Goal: Task Accomplishment & Management: Manage account settings

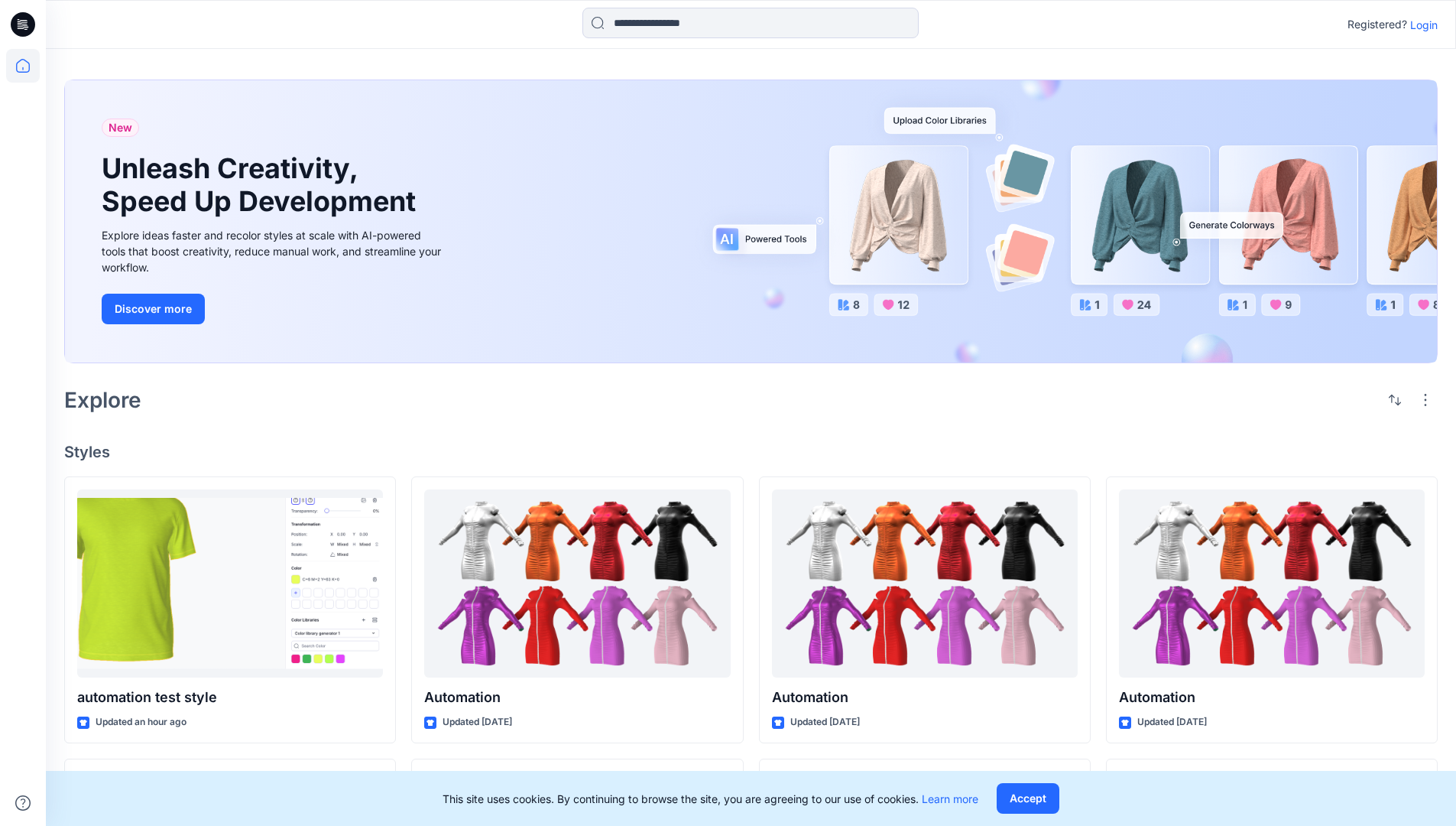
click at [1420, 24] on p "Login" at bounding box center [1423, 25] width 27 height 16
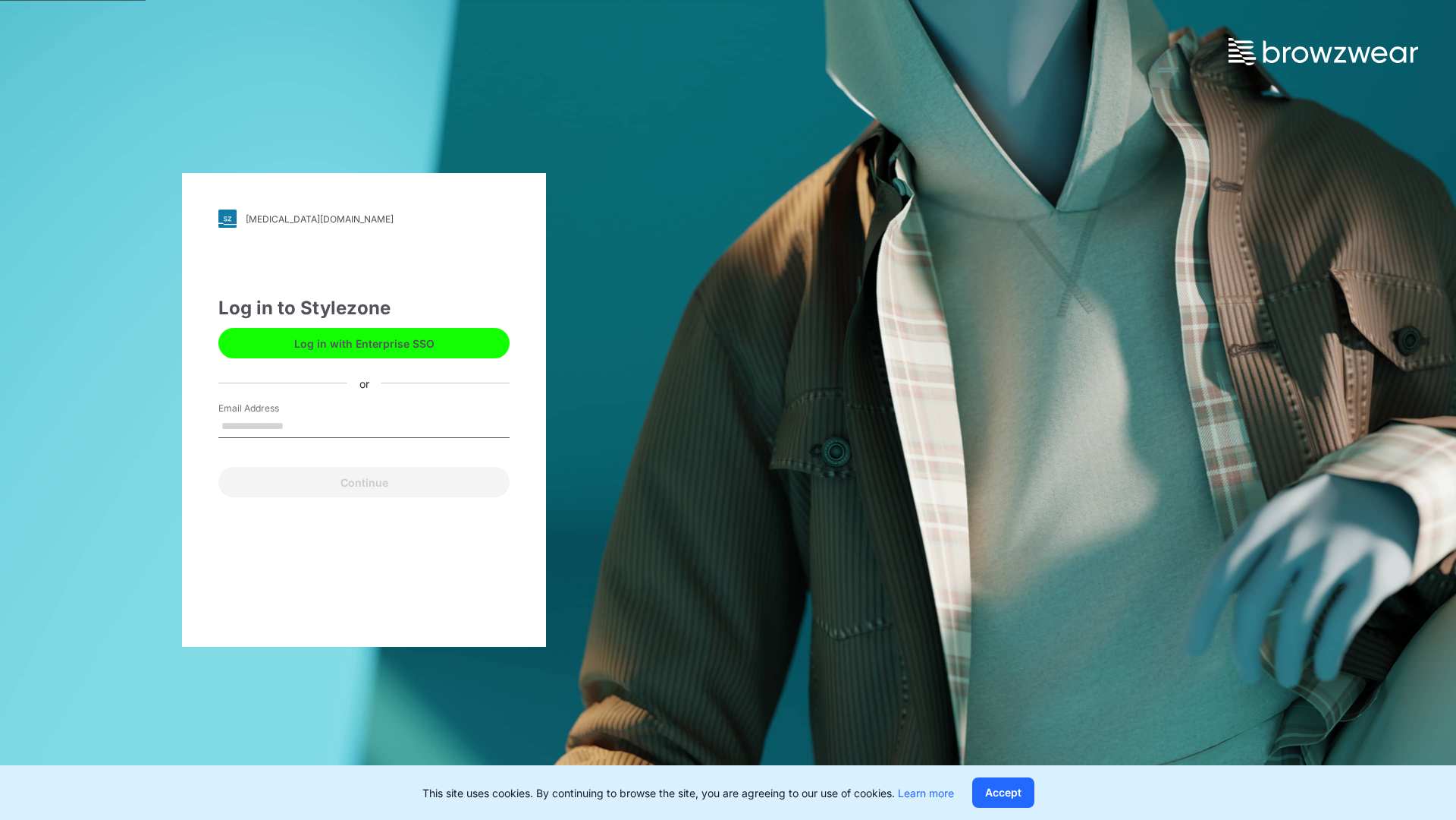
click at [300, 425] on input "Email Address" at bounding box center [364, 426] width 291 height 22
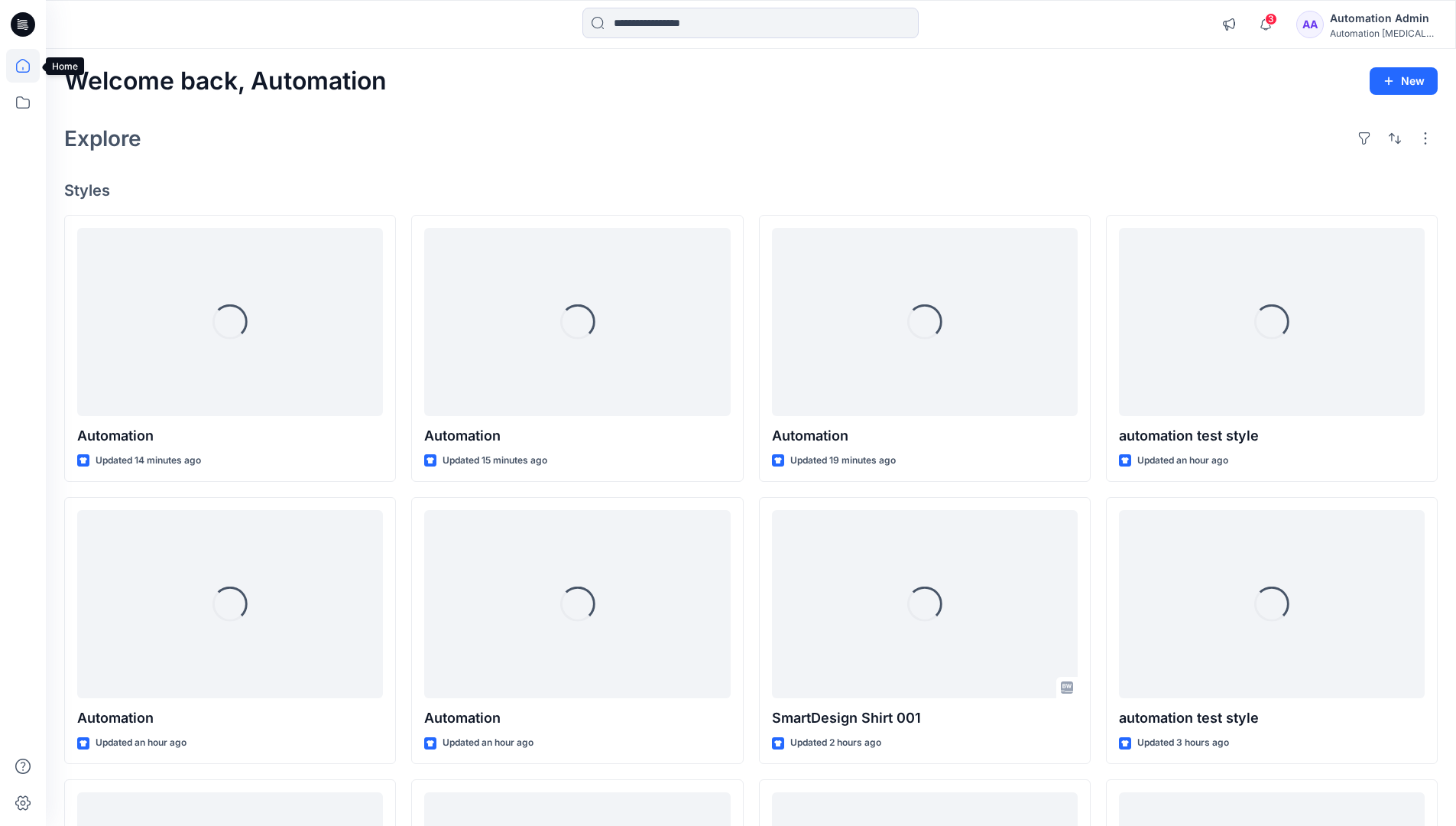
click at [29, 66] on icon at bounding box center [23, 65] width 14 height 14
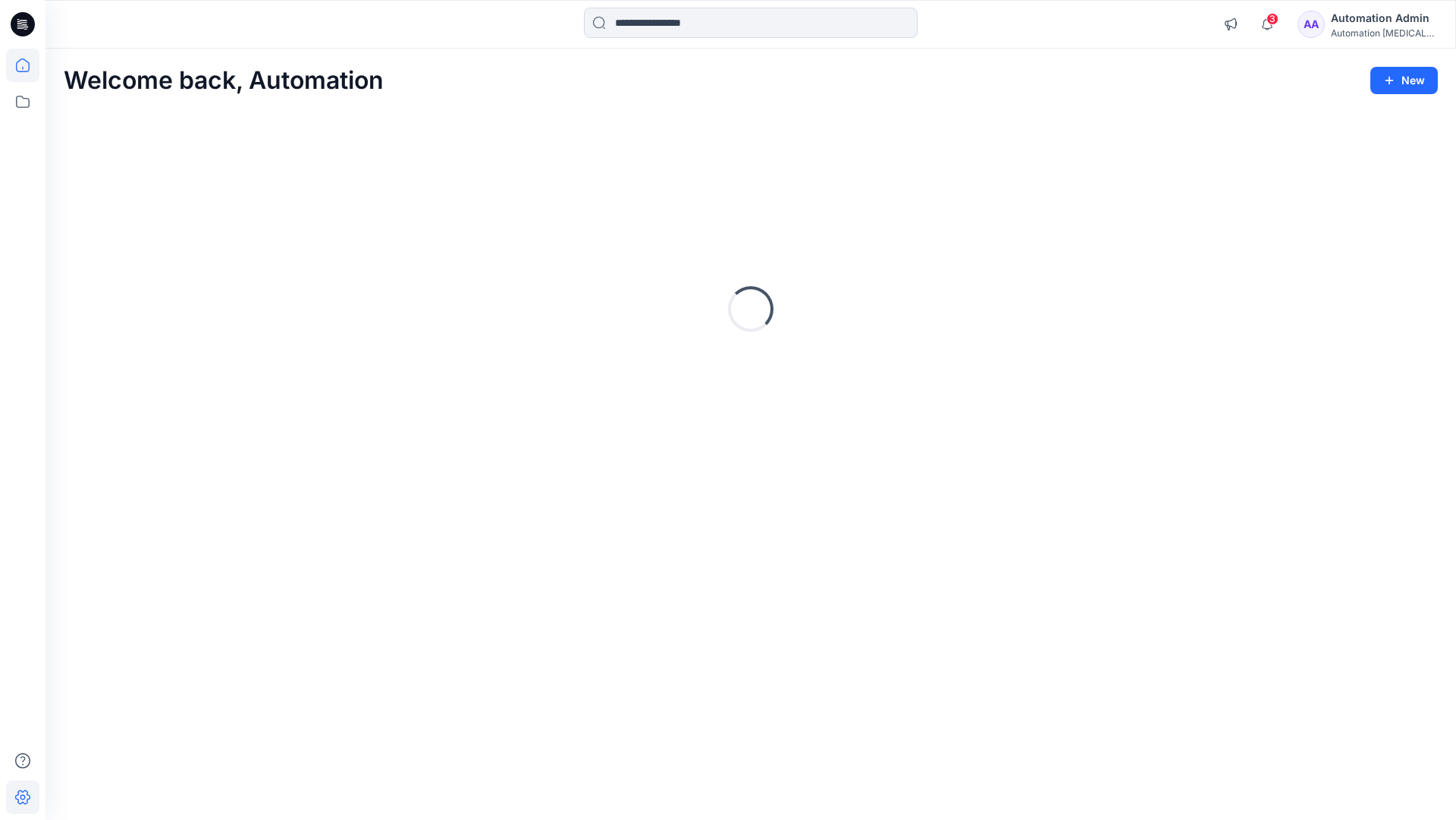
click at [23, 803] on icon at bounding box center [22, 798] width 15 height 14
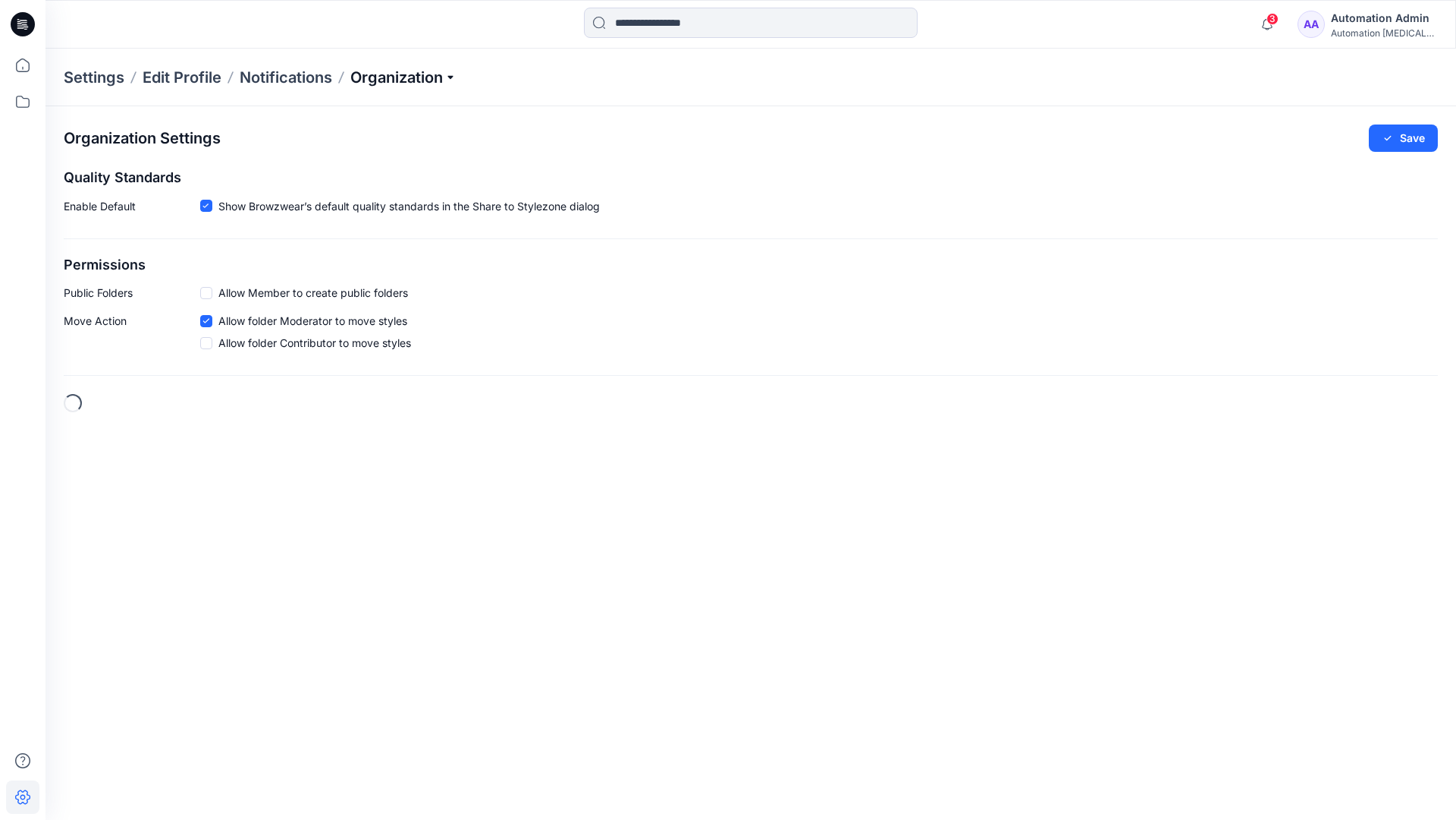
click at [443, 75] on p "Organization" at bounding box center [403, 77] width 106 height 22
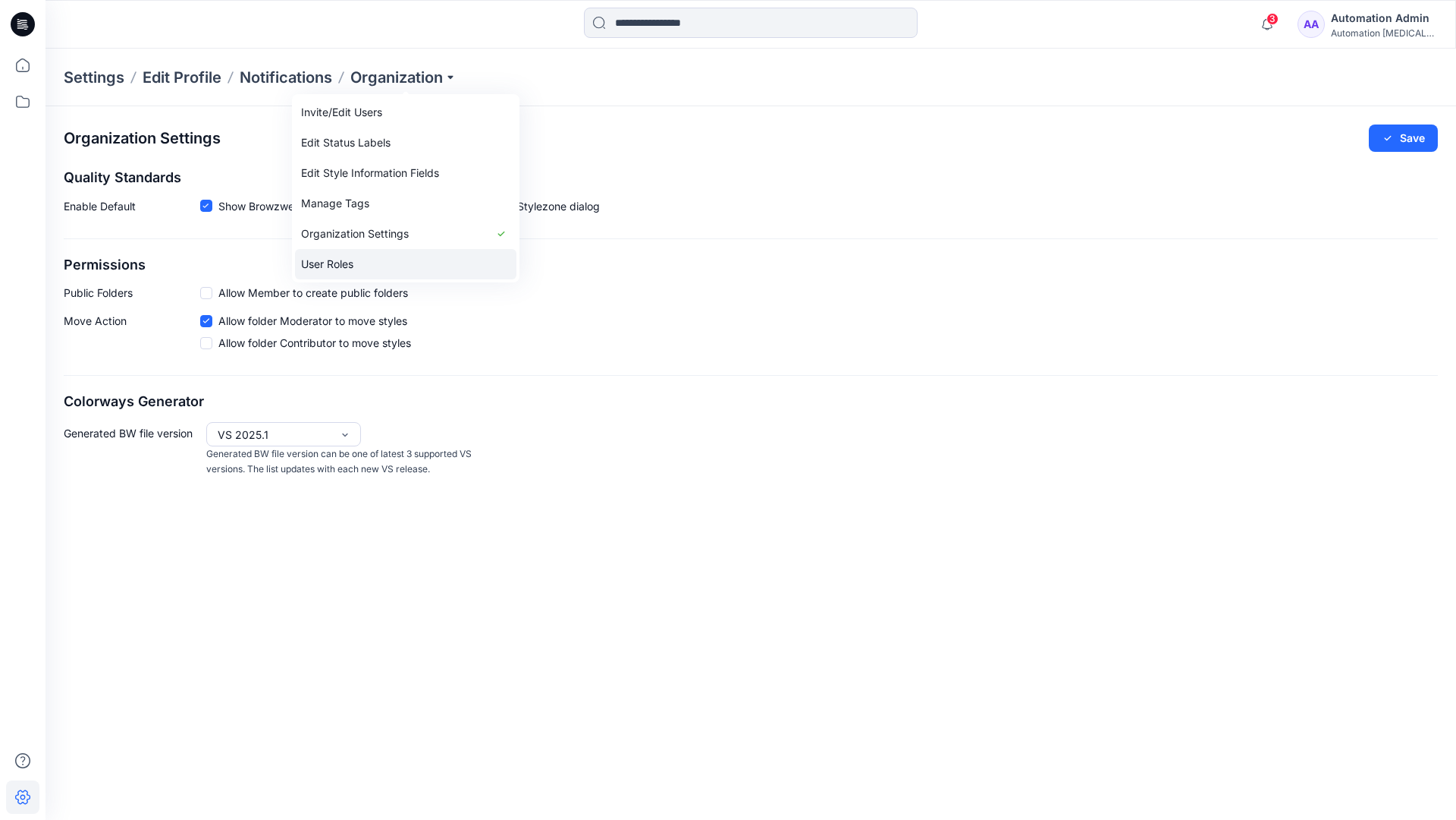
click at [369, 262] on link "User Roles" at bounding box center [406, 264] width 222 height 31
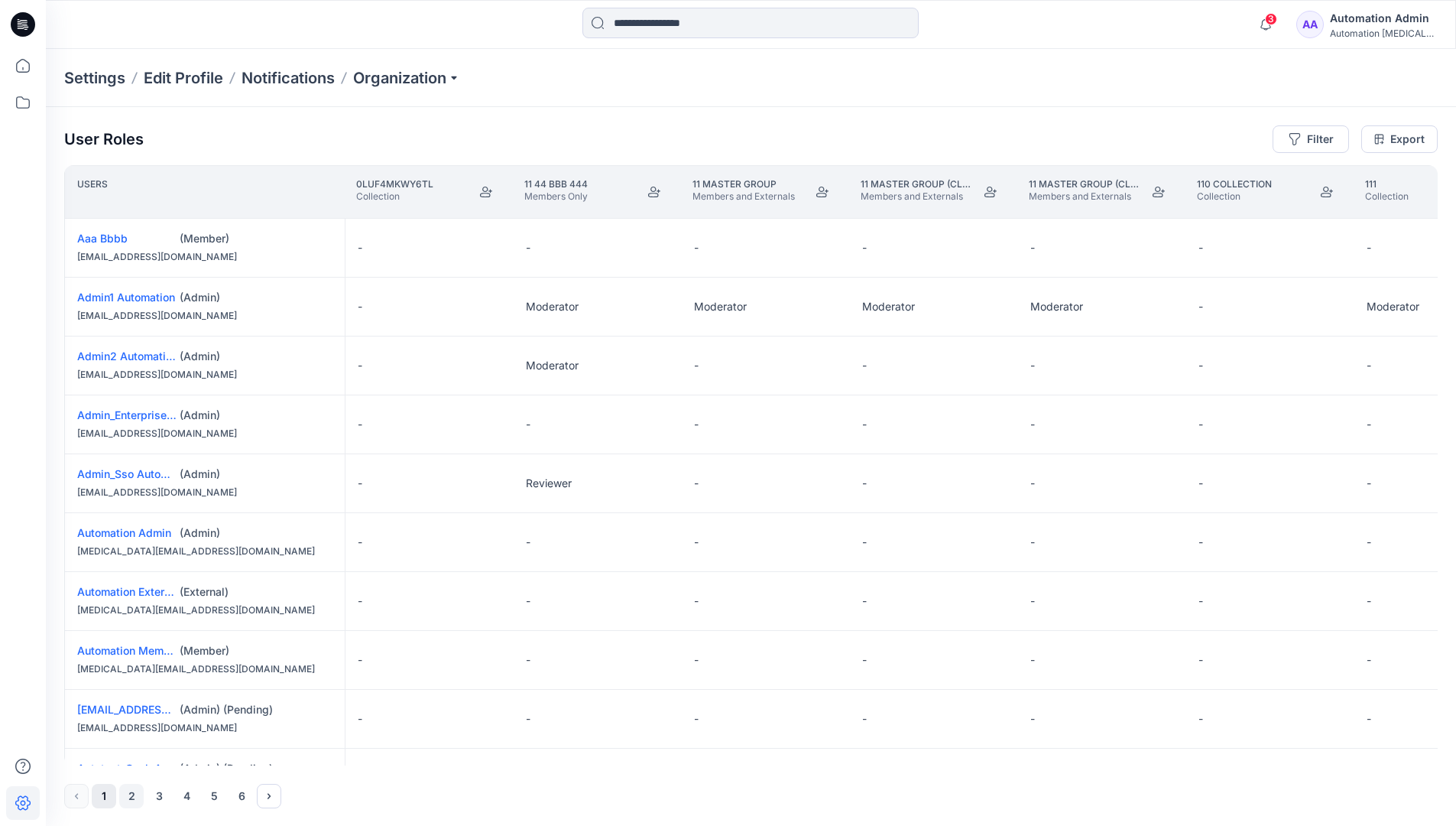
click at [133, 797] on button "2" at bounding box center [131, 795] width 24 height 24
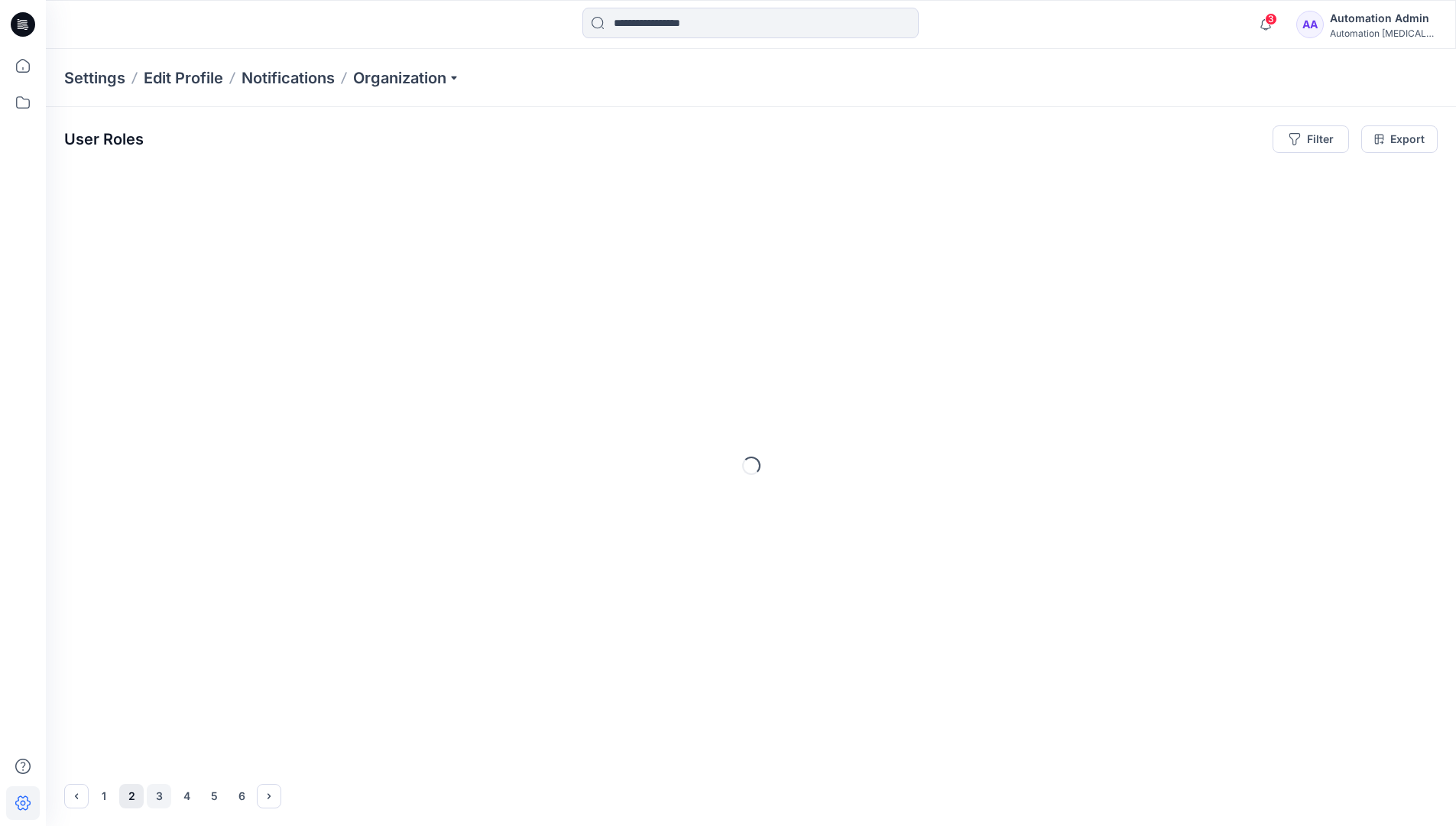
click at [160, 796] on button "3" at bounding box center [158, 795] width 24 height 24
click at [269, 795] on icon "Next" at bounding box center [269, 795] width 3 height 5
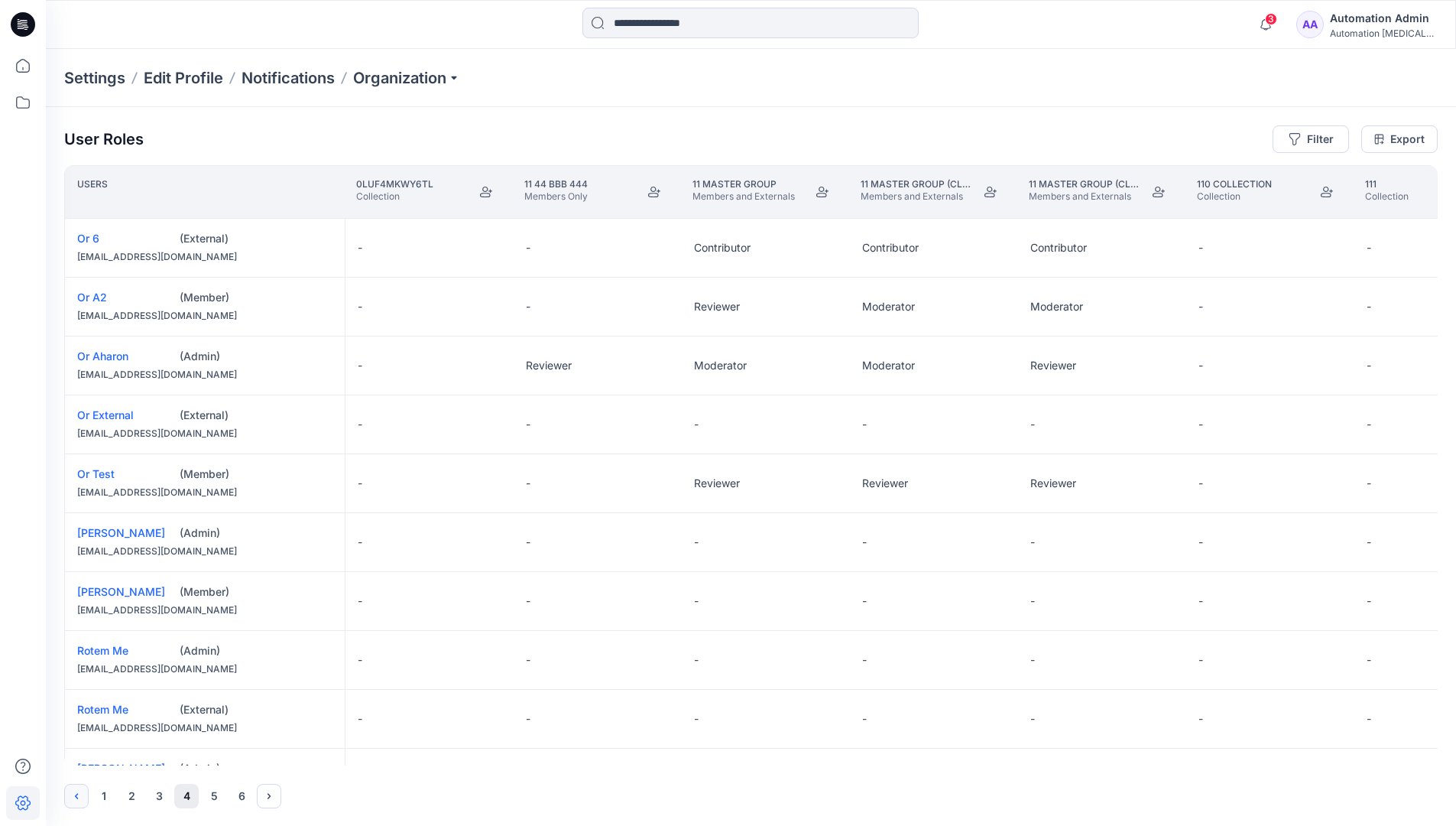
click at [78, 793] on icon "Previous" at bounding box center [77, 796] width 13 height 13
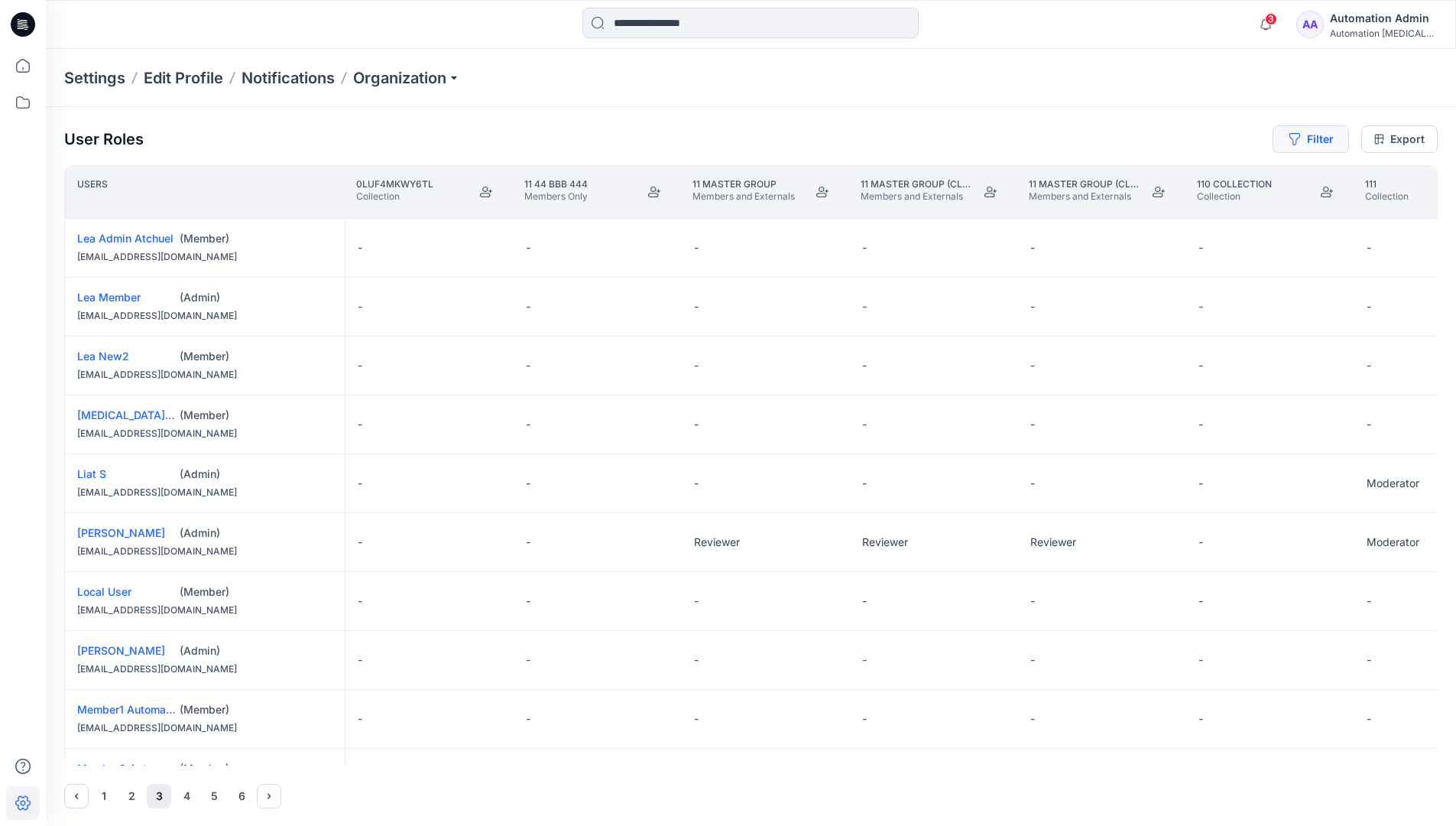
click at [1317, 142] on button "Filter" at bounding box center [1310, 139] width 76 height 27
click at [1224, 180] on div at bounding box center [1255, 179] width 157 height 19
click at [1240, 178] on div at bounding box center [1255, 179] width 157 height 19
type input "****"
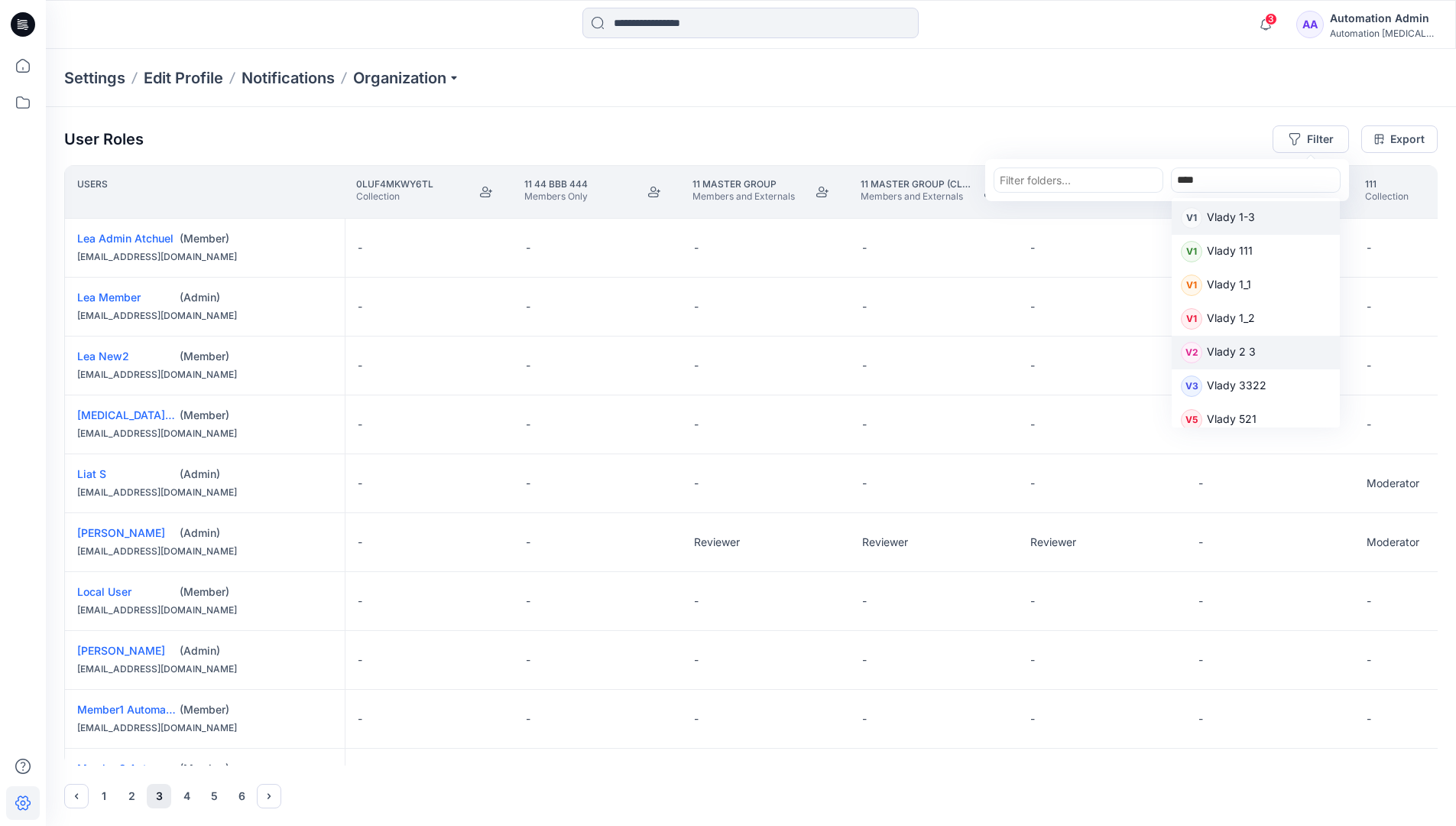
click at [1238, 351] on p "Vlady 2 3" at bounding box center [1231, 353] width 49 height 20
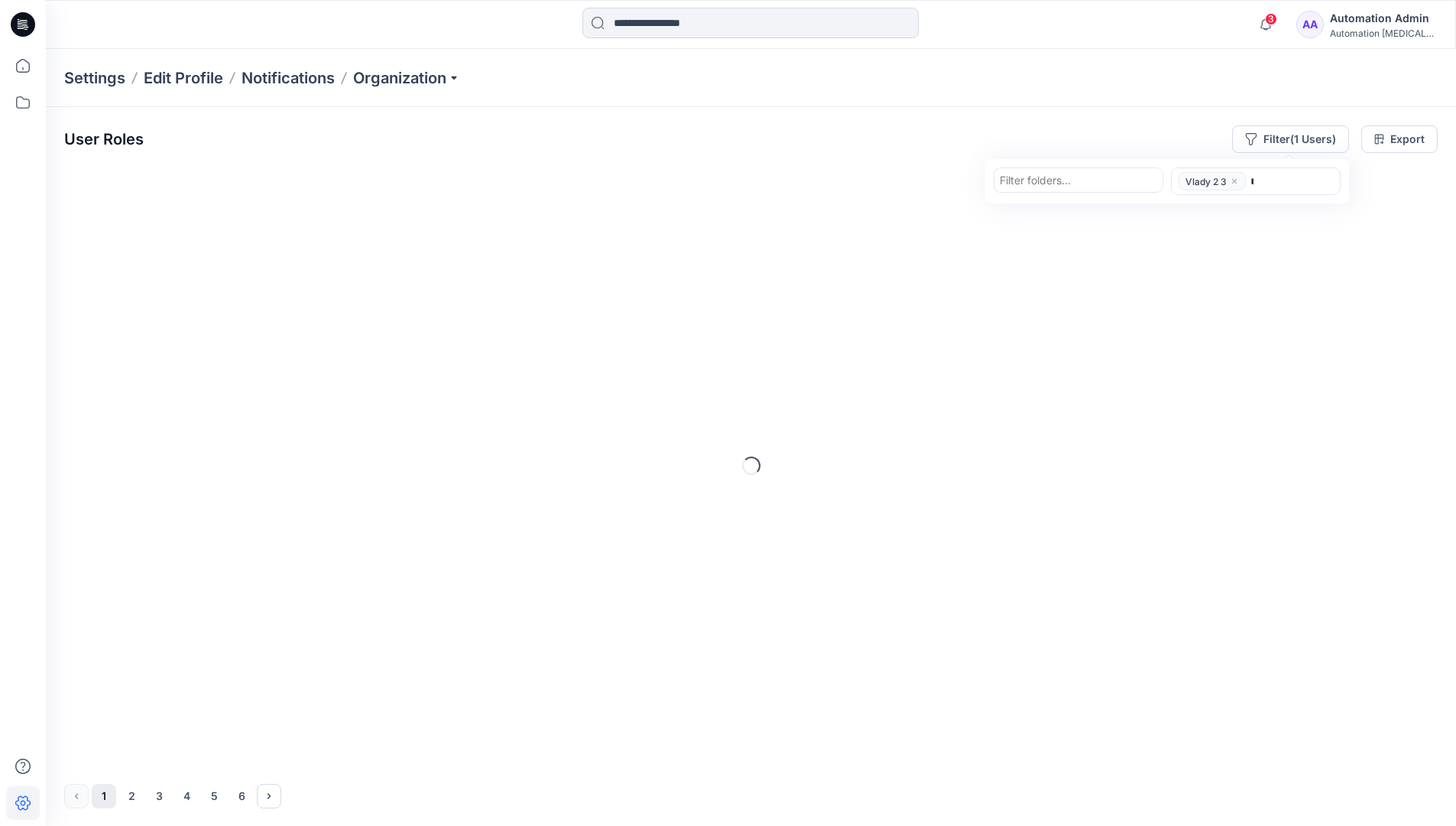
type input "****"
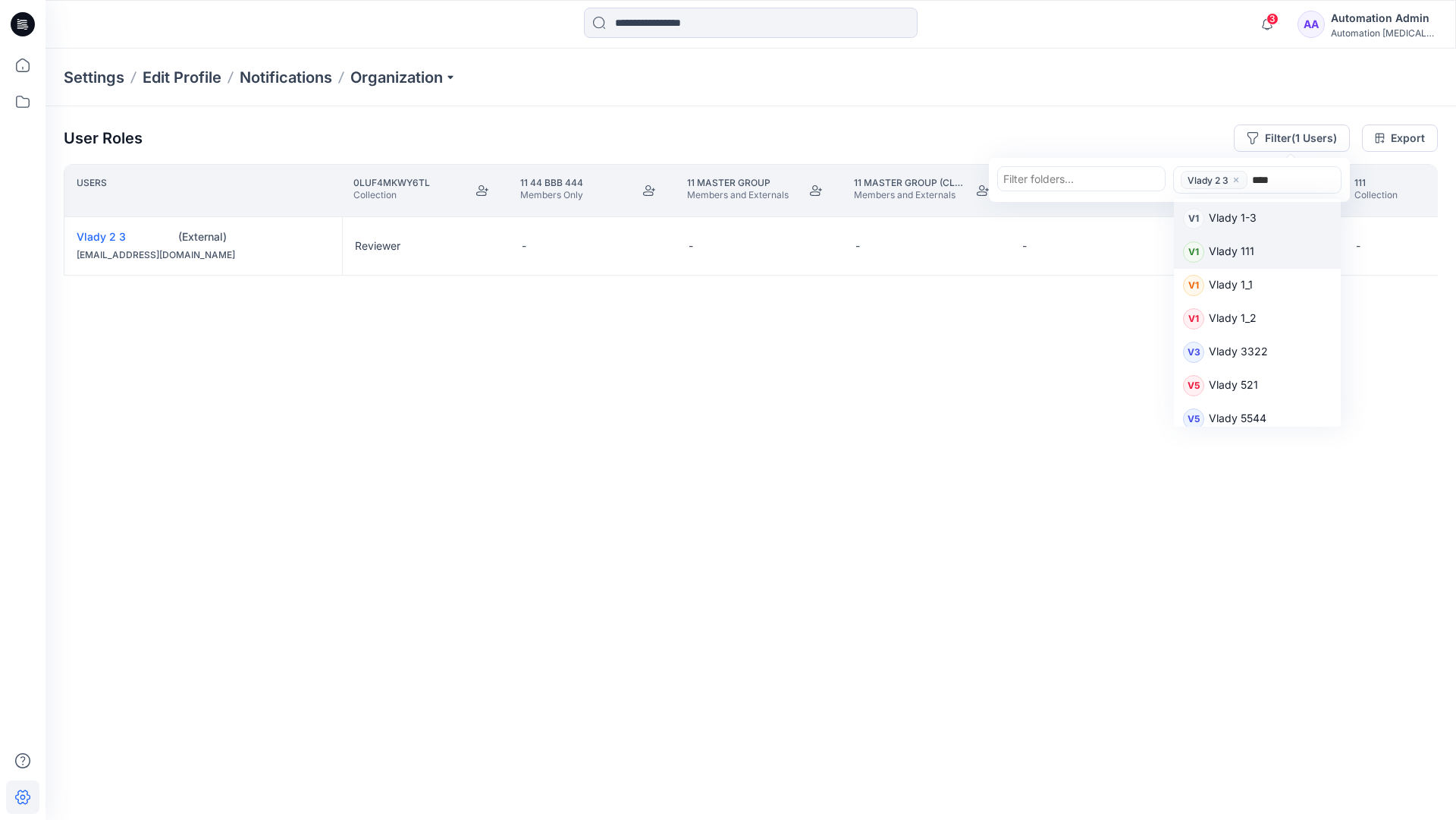
click at [1242, 251] on p "Vlady 111" at bounding box center [1232, 252] width 46 height 20
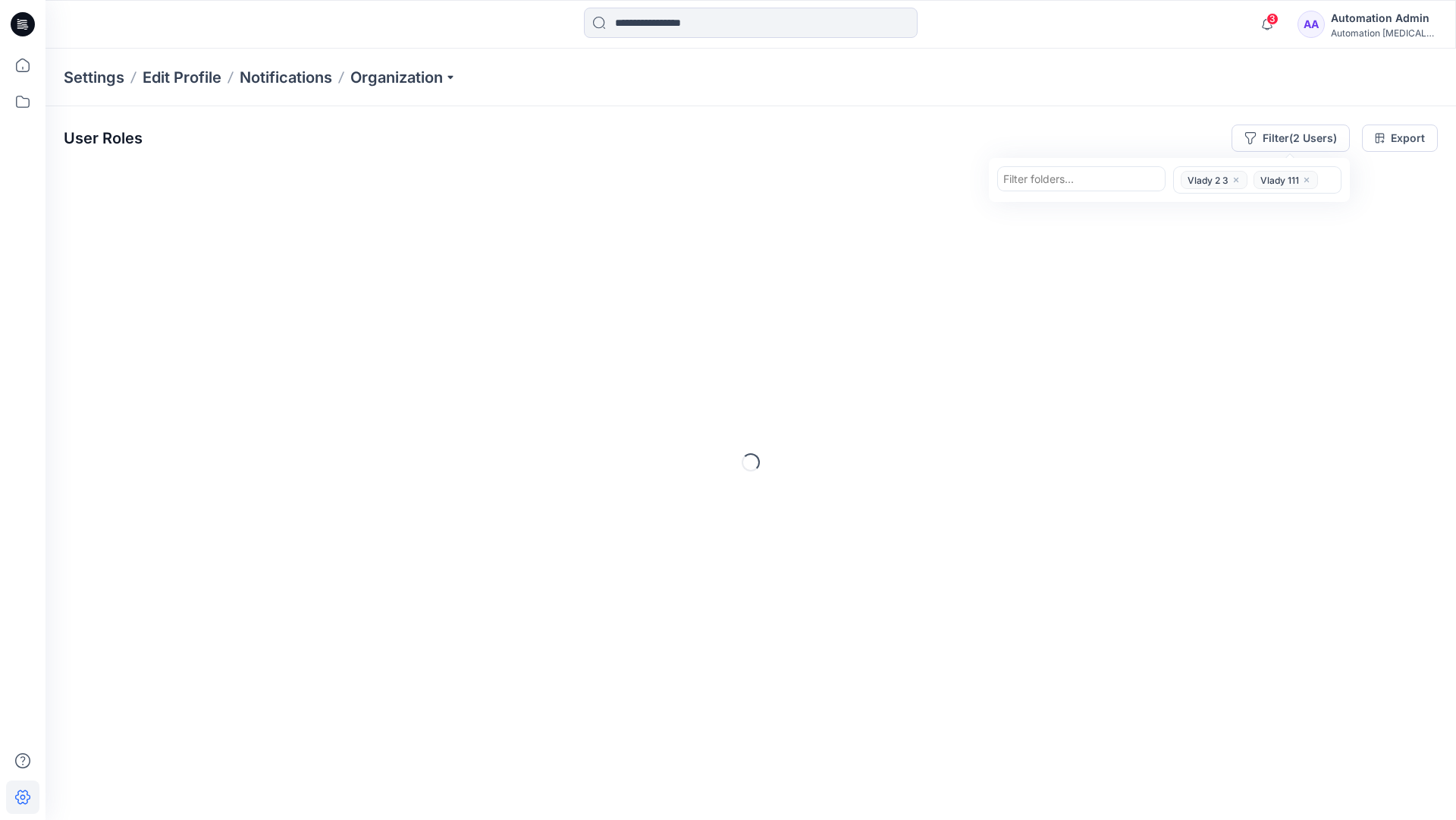
click at [1093, 181] on div at bounding box center [1082, 178] width 156 height 19
type input "*********"
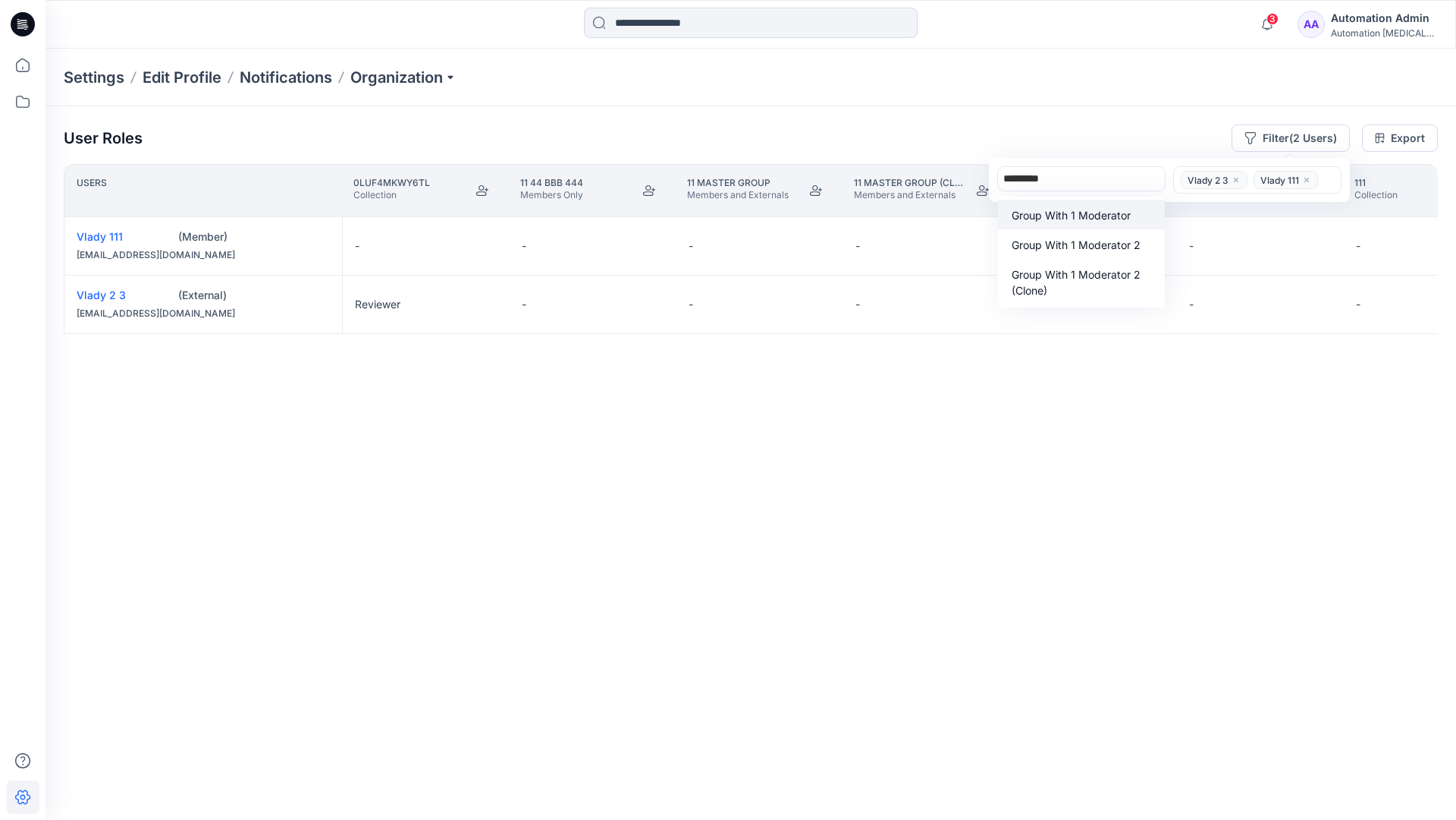
scroll to position [405, 0]
click at [1081, 237] on p "Group With 1 Moderator 2" at bounding box center [1076, 245] width 129 height 16
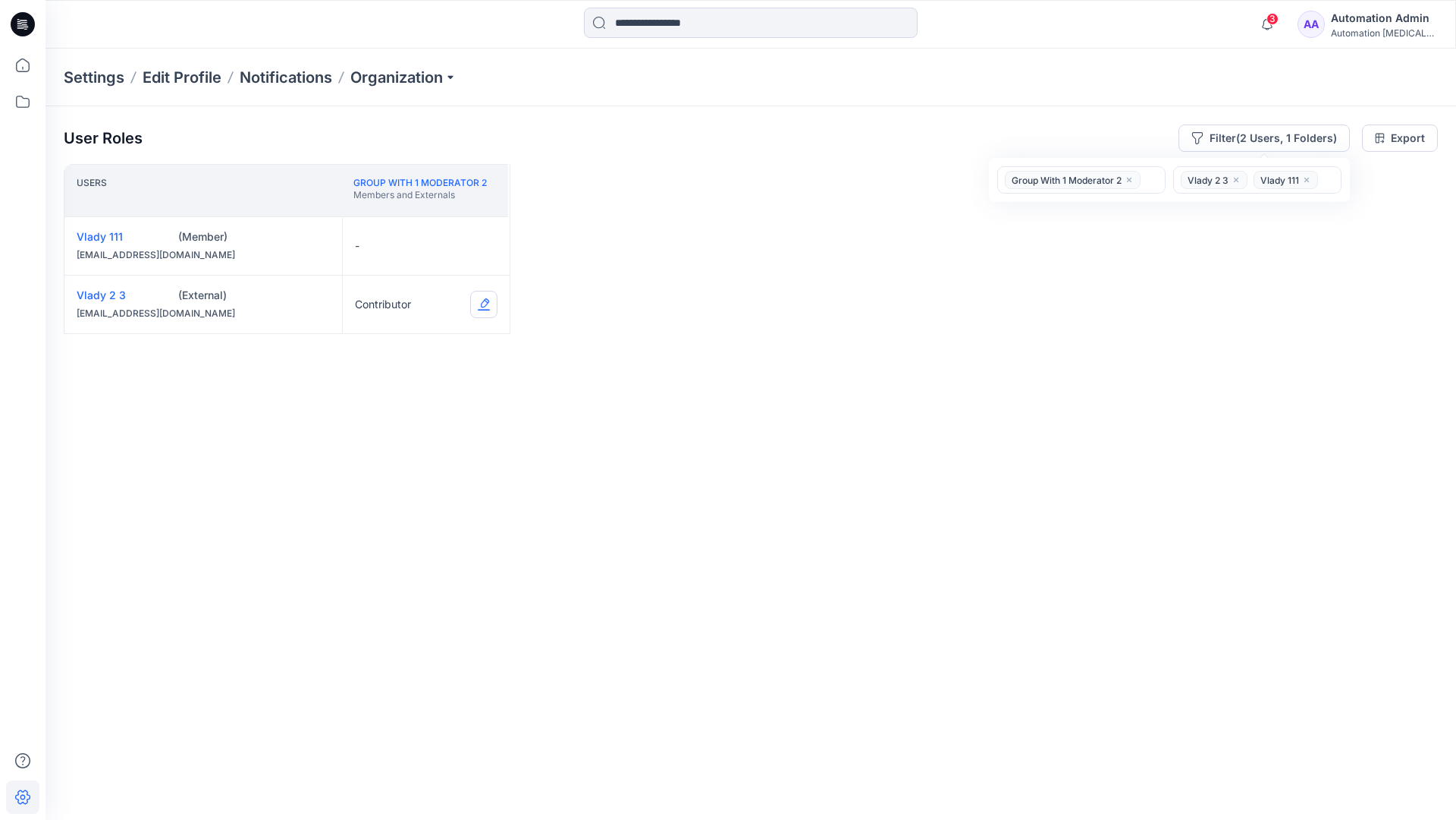
click at [482, 305] on button "Edit Role" at bounding box center [484, 304] width 27 height 27
click at [408, 396] on button "Contributor" at bounding box center [412, 395] width 164 height 27
click at [482, 244] on button "Edit Role" at bounding box center [484, 246] width 27 height 27
click at [382, 352] on button "Moderator" at bounding box center [412, 364] width 164 height 27
click at [482, 303] on button "Edit Role" at bounding box center [484, 304] width 27 height 27
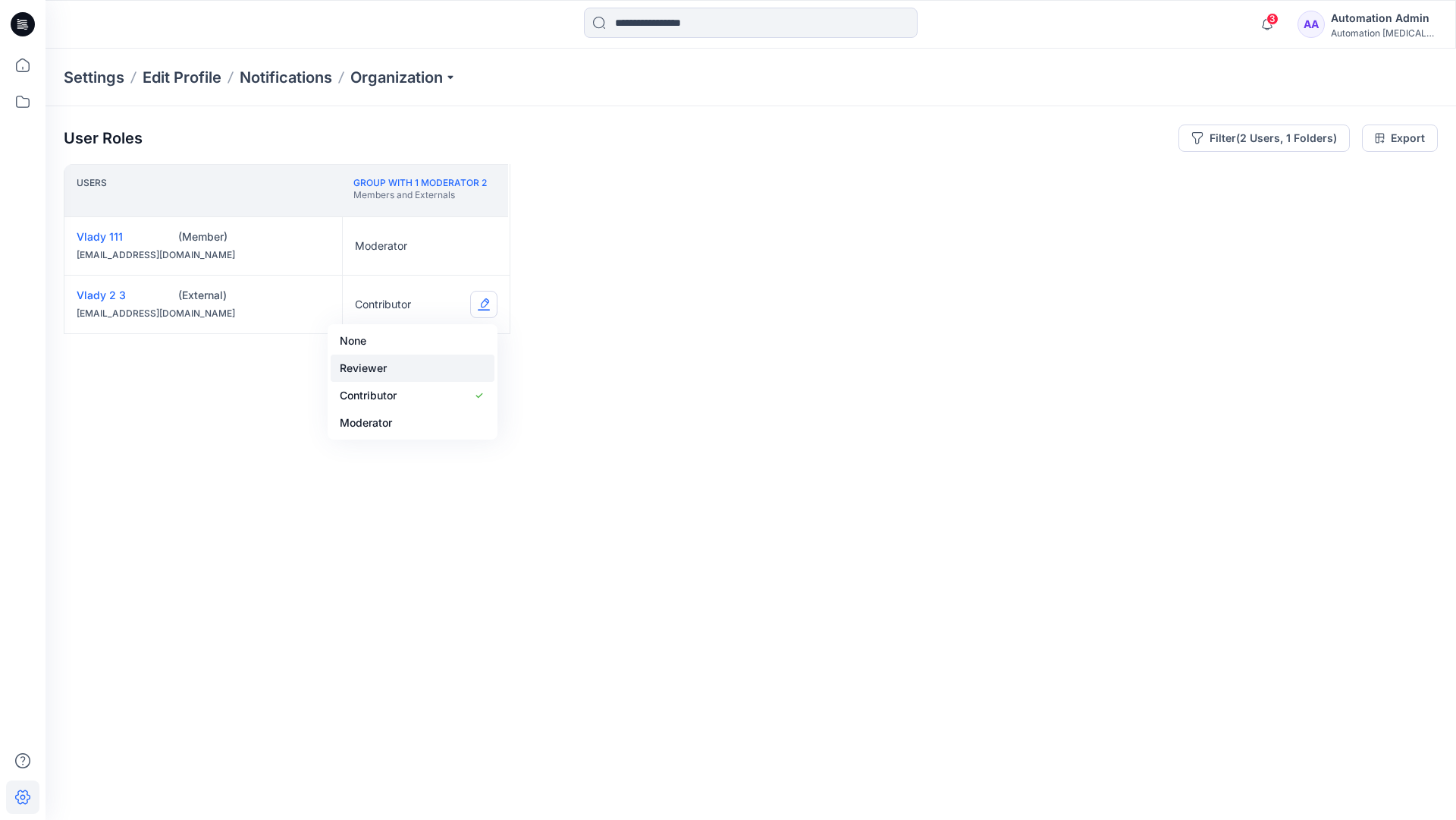
click at [408, 368] on button "Reviewer" at bounding box center [412, 368] width 164 height 27
click at [485, 245] on button "Edit Role" at bounding box center [484, 246] width 27 height 27
click at [399, 280] on button "None" at bounding box center [412, 282] width 164 height 27
click at [1129, 176] on icon "close" at bounding box center [1129, 180] width 9 height 9
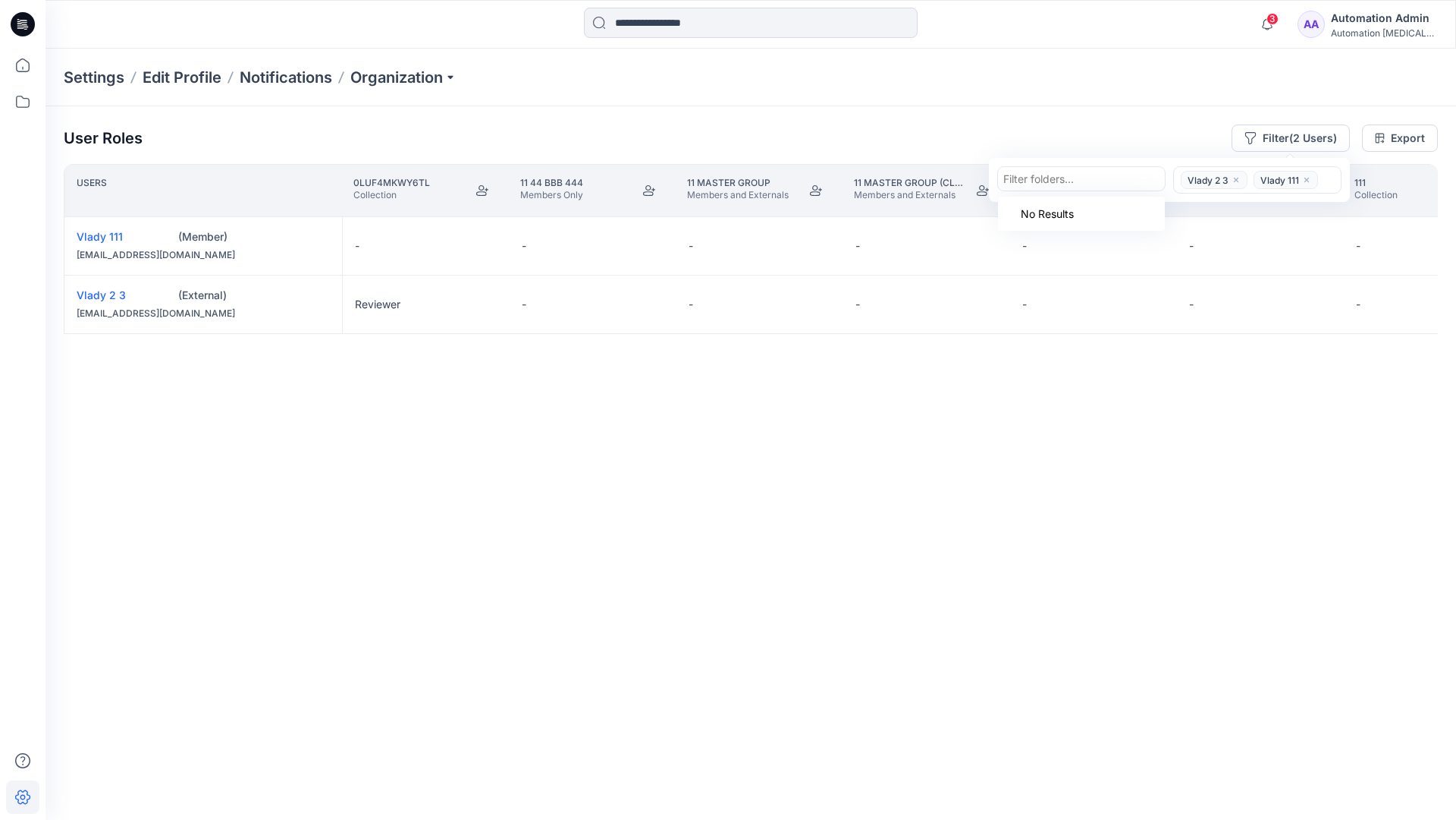
click at [1235, 179] on icon "close" at bounding box center [1236, 180] width 4 height 4
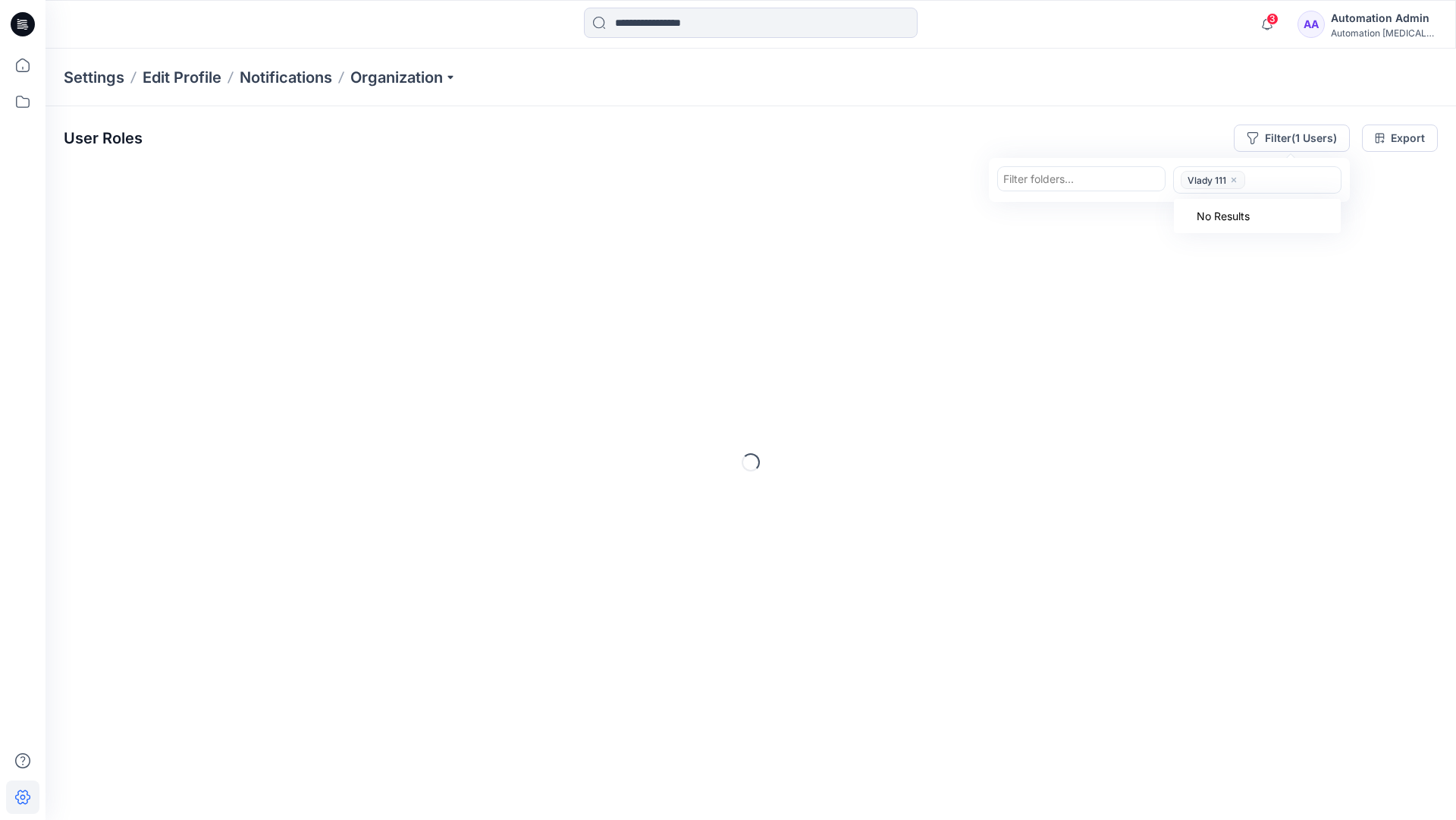
click at [1233, 181] on icon "close" at bounding box center [1234, 180] width 9 height 9
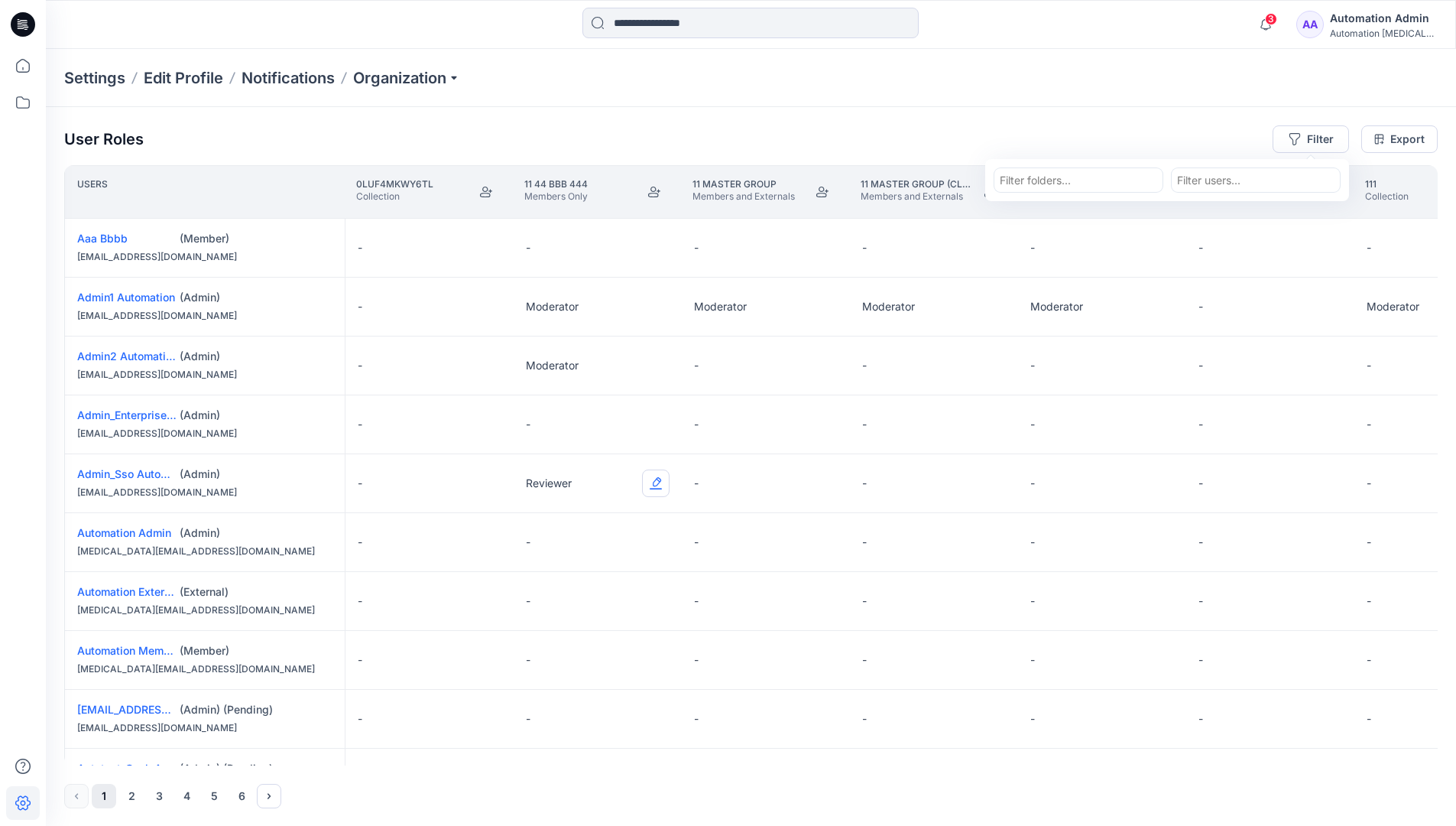
click at [657, 484] on button "Edit Role" at bounding box center [656, 483] width 27 height 27
click at [549, 483] on p "Reviewer" at bounding box center [548, 483] width 46 height 15
click at [1368, 29] on div "Automation [MEDICAL_DATA]..." at bounding box center [1383, 33] width 107 height 12
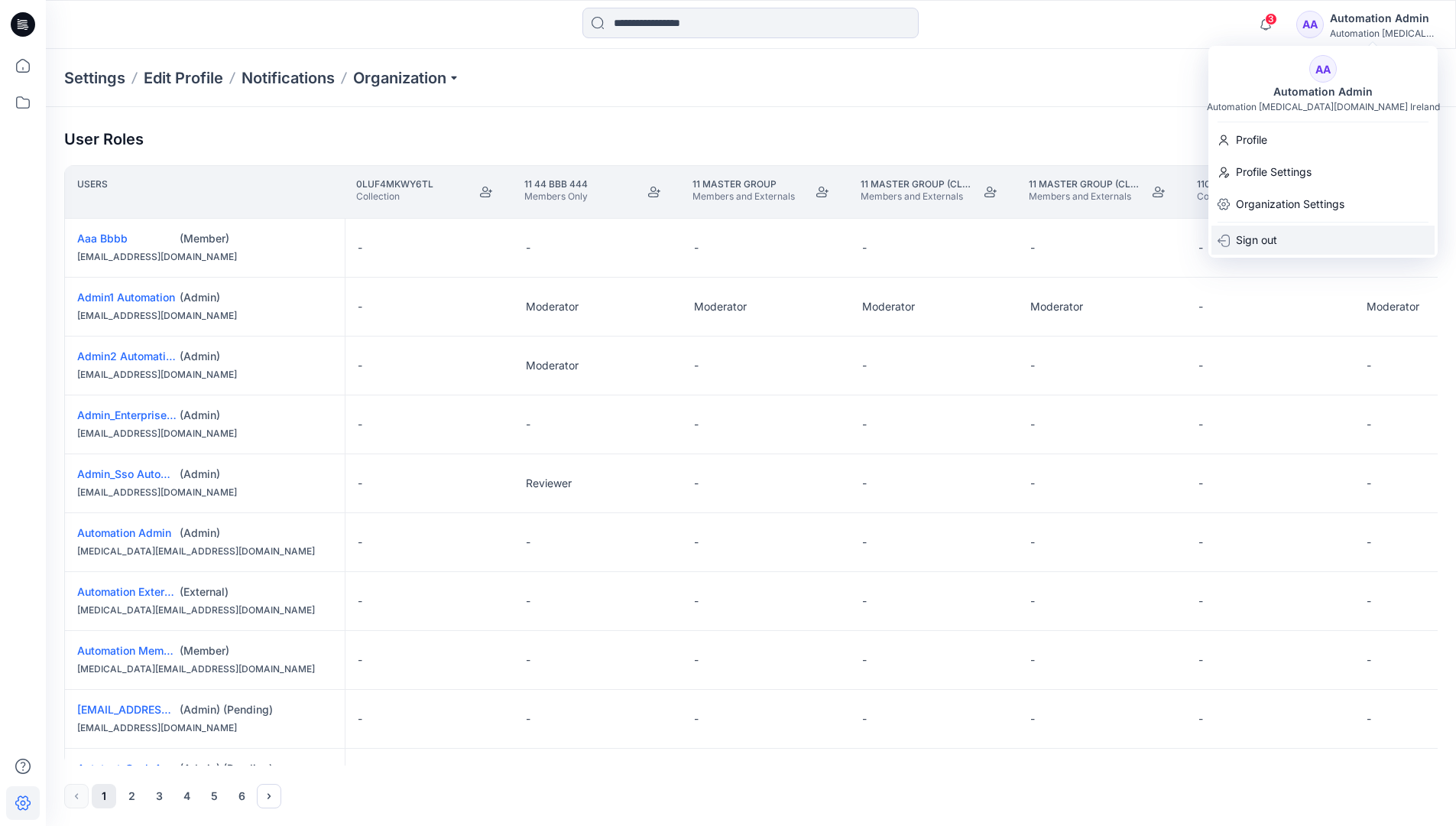
click at [1298, 229] on div "Sign out" at bounding box center [1322, 240] width 223 height 29
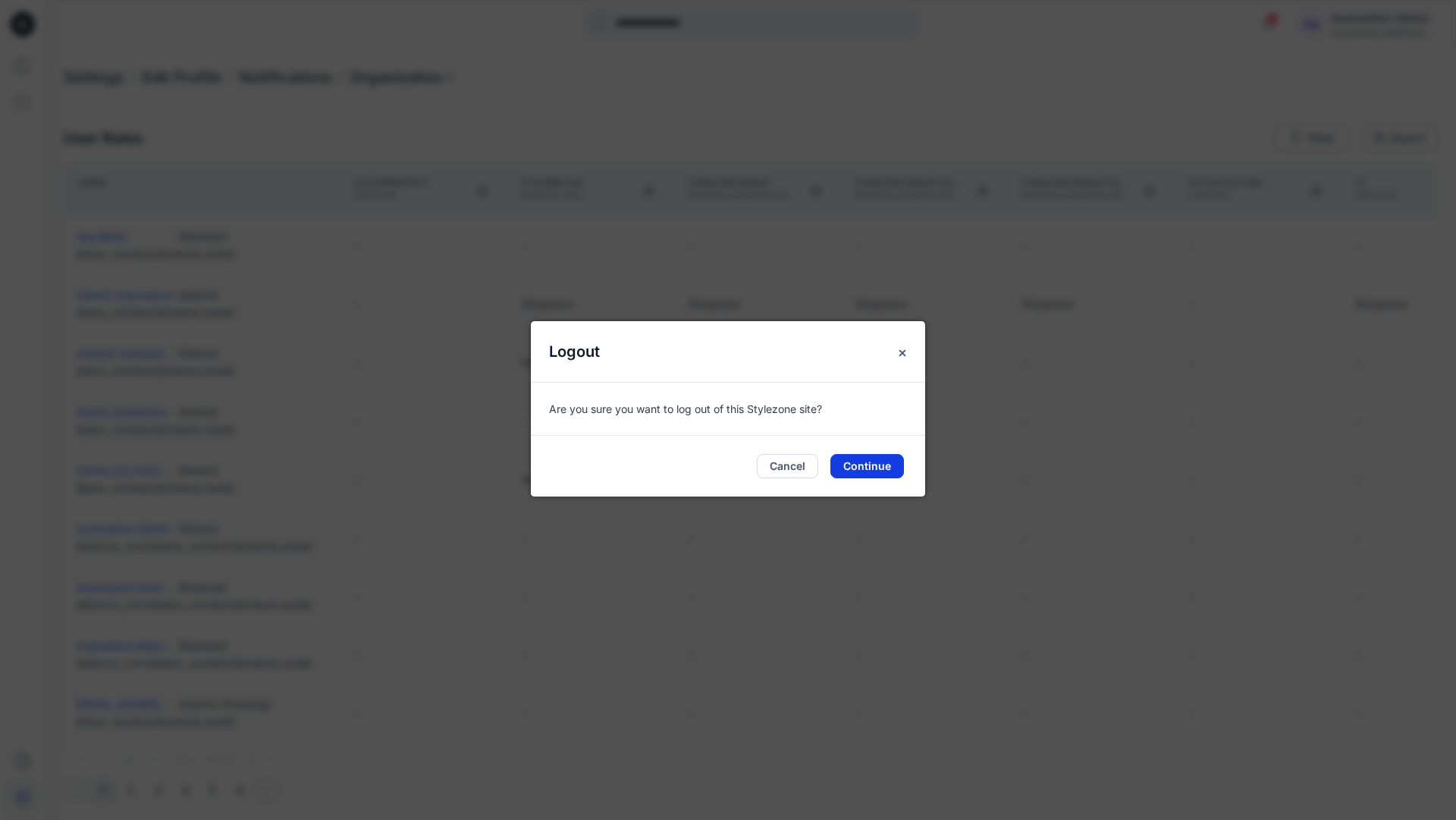
click at [881, 463] on button "Continue" at bounding box center [867, 465] width 74 height 24
